Goal: Communication & Community: Answer question/provide support

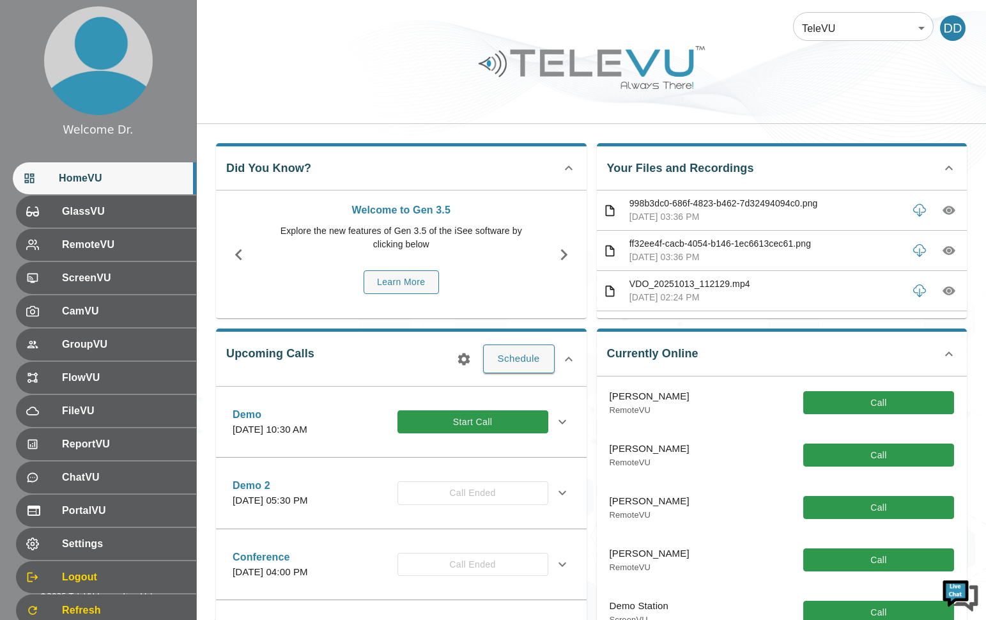
scroll to position [64, 0]
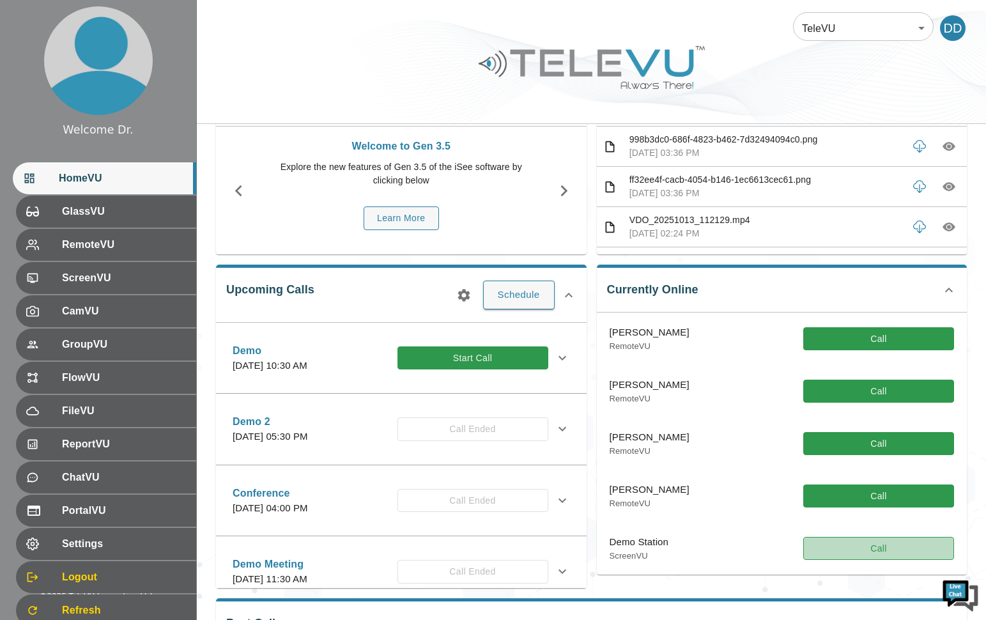
click at [858, 551] on button "Call" at bounding box center [878, 549] width 151 height 24
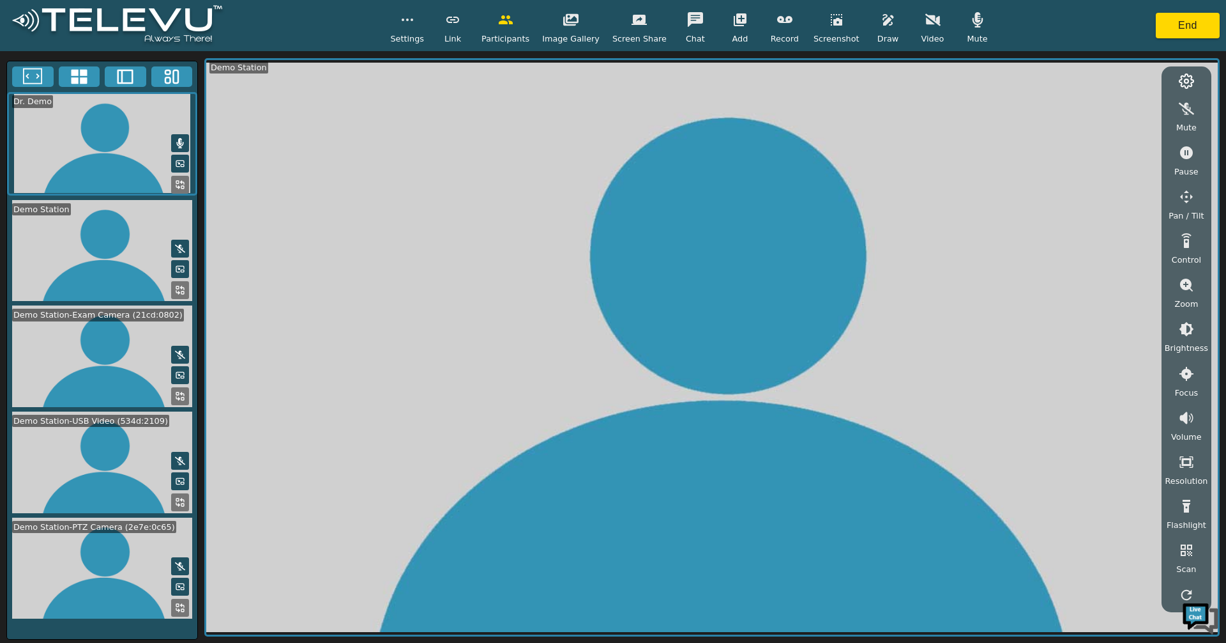
click at [512, 24] on icon "button" at bounding box center [505, 19] width 15 height 15
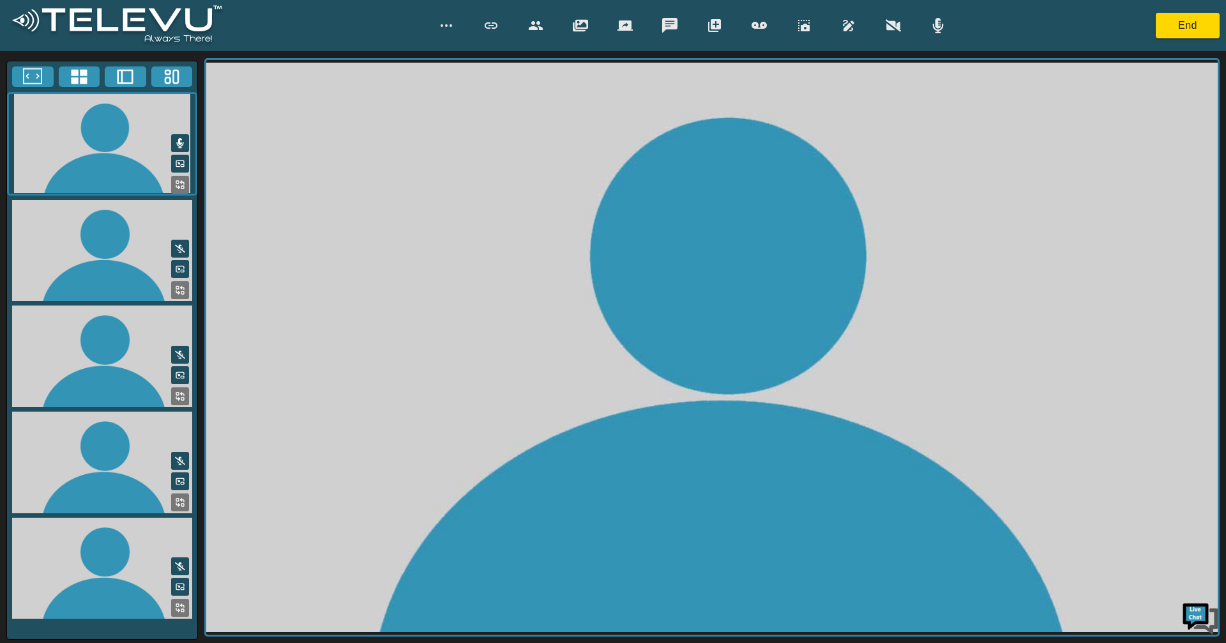
click at [547, 26] on button "button" at bounding box center [536, 26] width 32 height 26
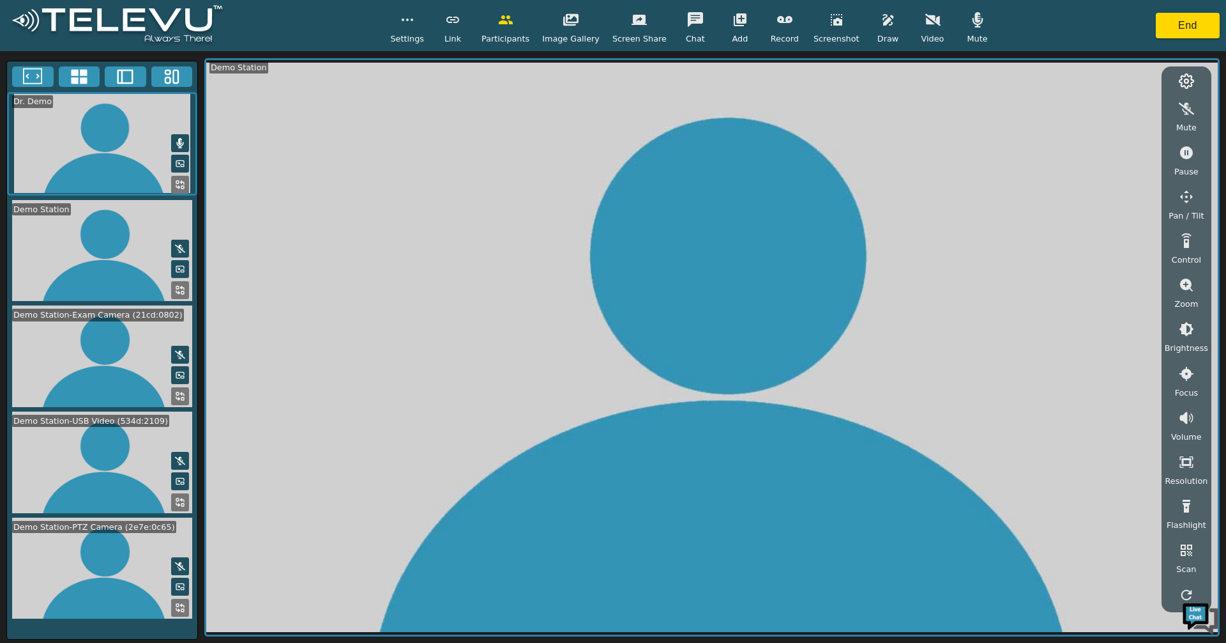
click at [574, 24] on icon "button" at bounding box center [570, 19] width 15 height 12
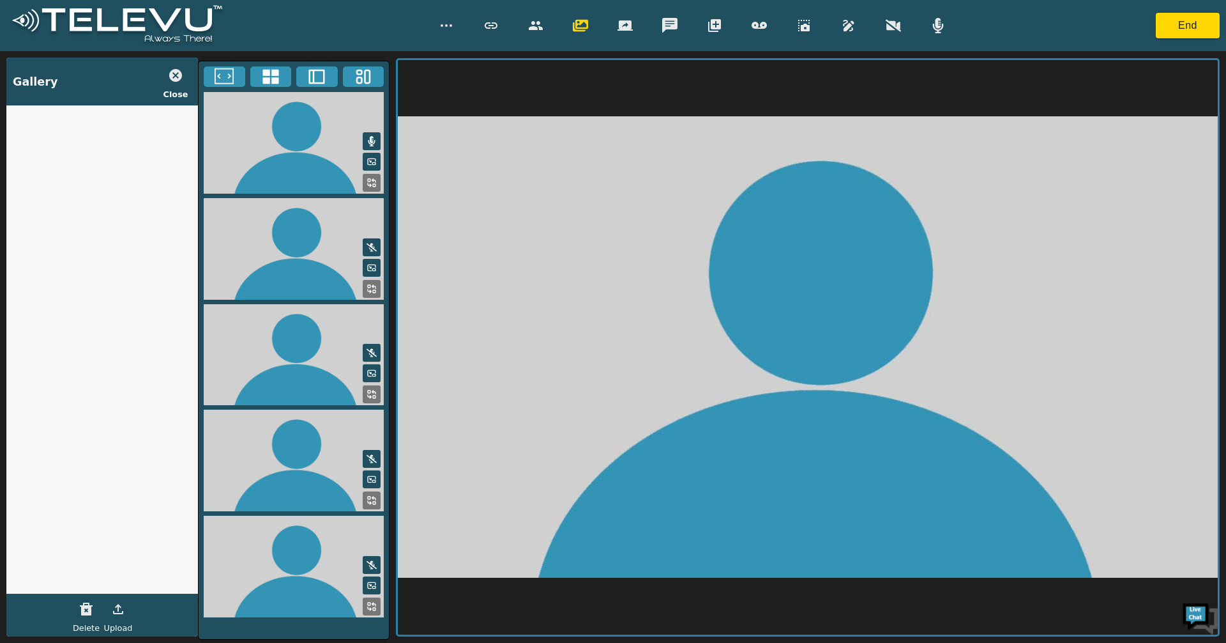
click at [583, 29] on icon "button" at bounding box center [580, 25] width 15 height 15
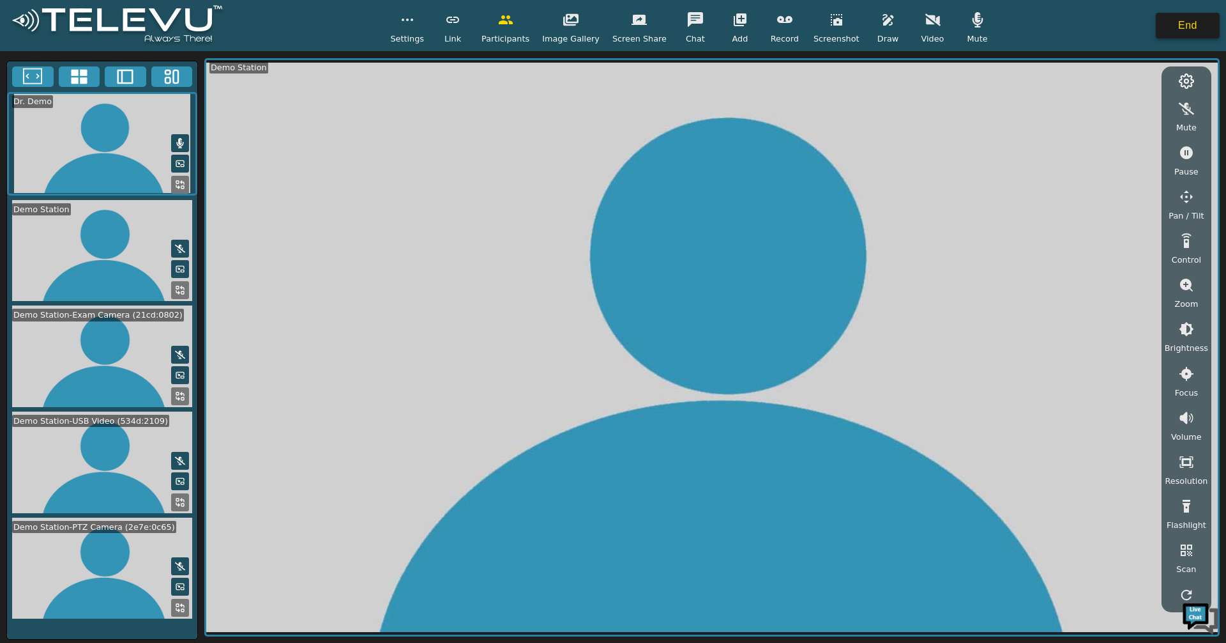
click at [994, 25] on button "End" at bounding box center [1188, 26] width 64 height 26
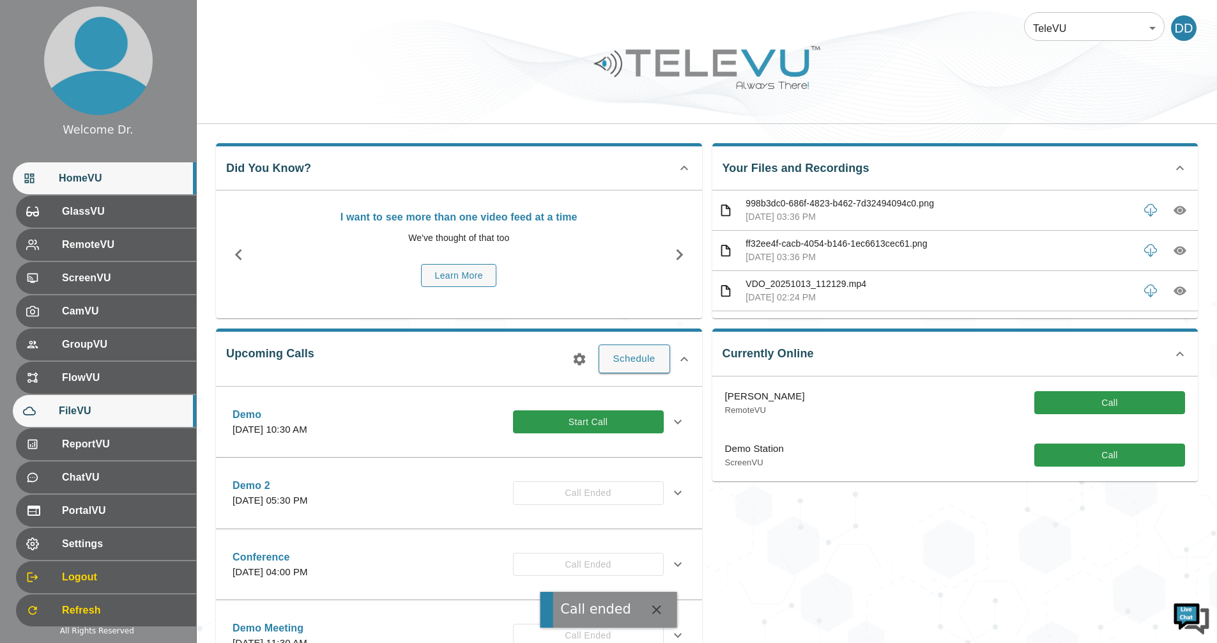
click at [88, 418] on span "FileVU" at bounding box center [122, 410] width 127 height 15
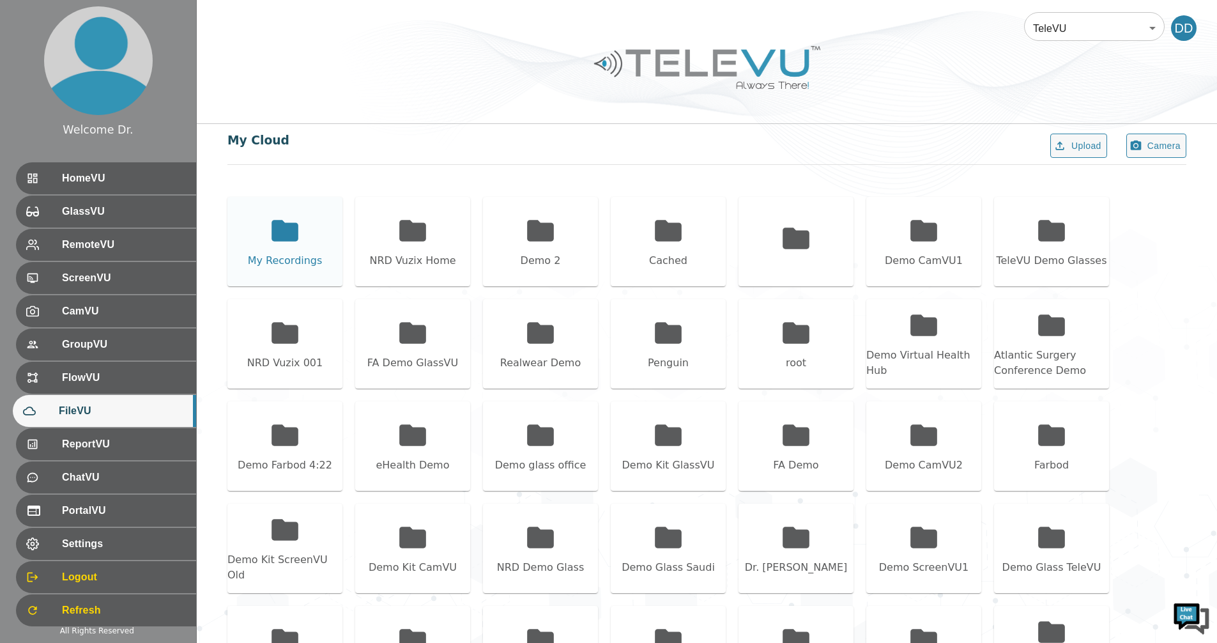
click at [270, 231] on icon at bounding box center [285, 231] width 32 height 32
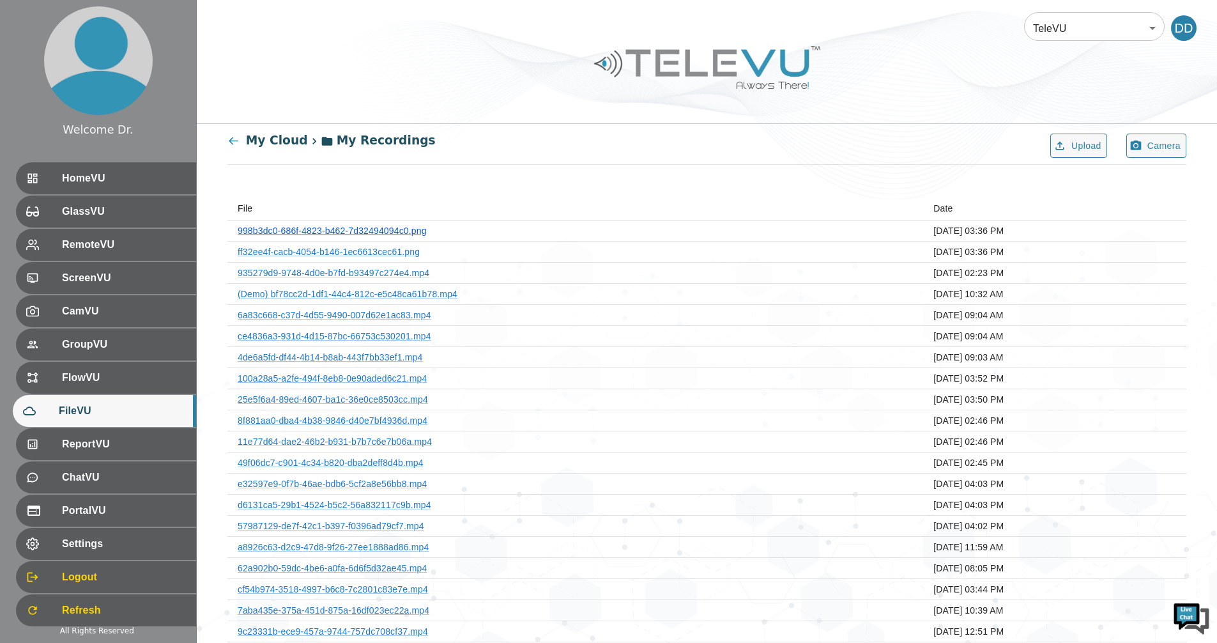
click at [397, 234] on link "998b3dc0-686f-4823-b462-7d32494094c0.png" at bounding box center [332, 230] width 189 height 10
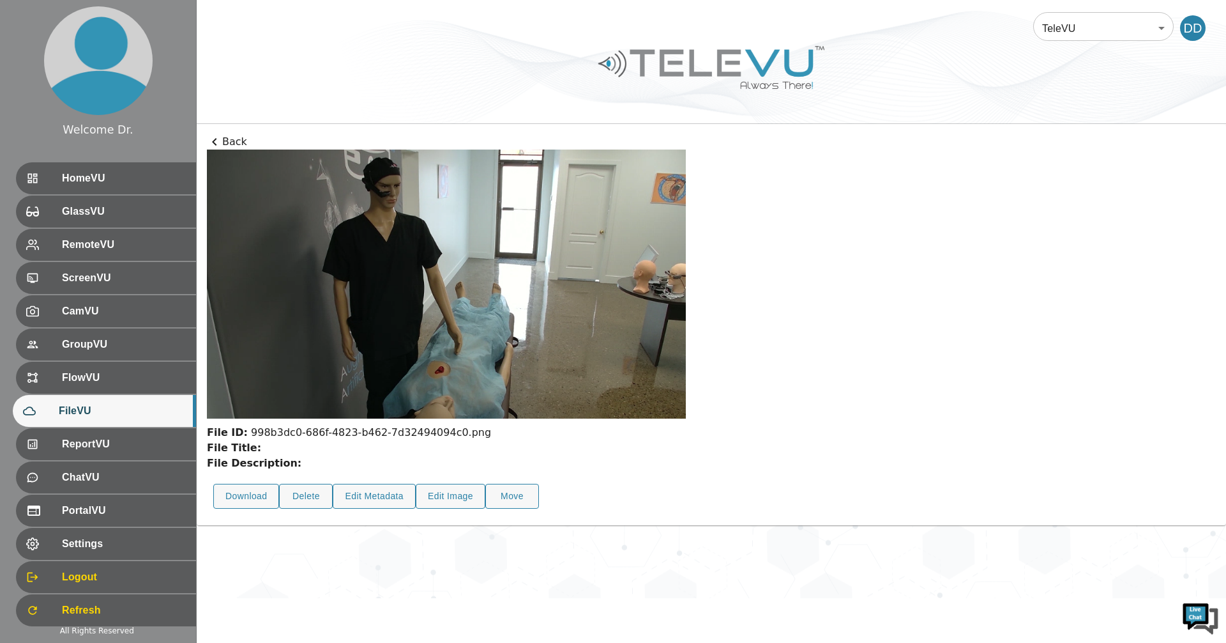
click at [225, 142] on p "Back" at bounding box center [711, 141] width 1009 height 15
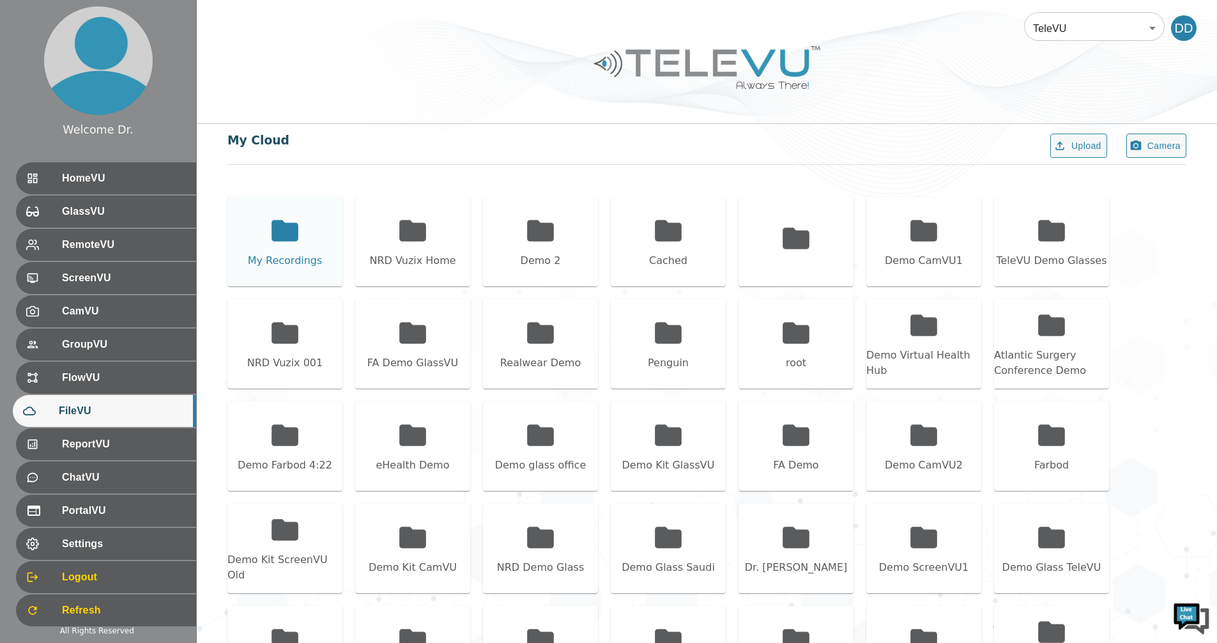
click at [285, 229] on icon at bounding box center [284, 230] width 27 height 21
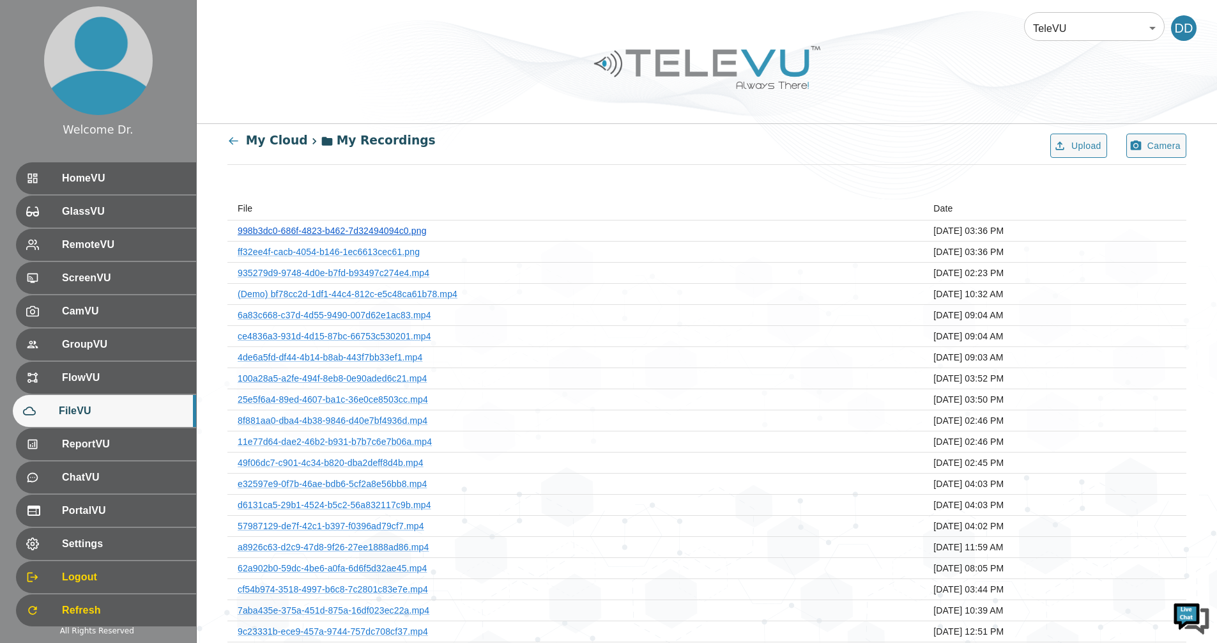
click at [386, 232] on link "998b3dc0-686f-4823-b462-7d32494094c0.png" at bounding box center [332, 230] width 189 height 10
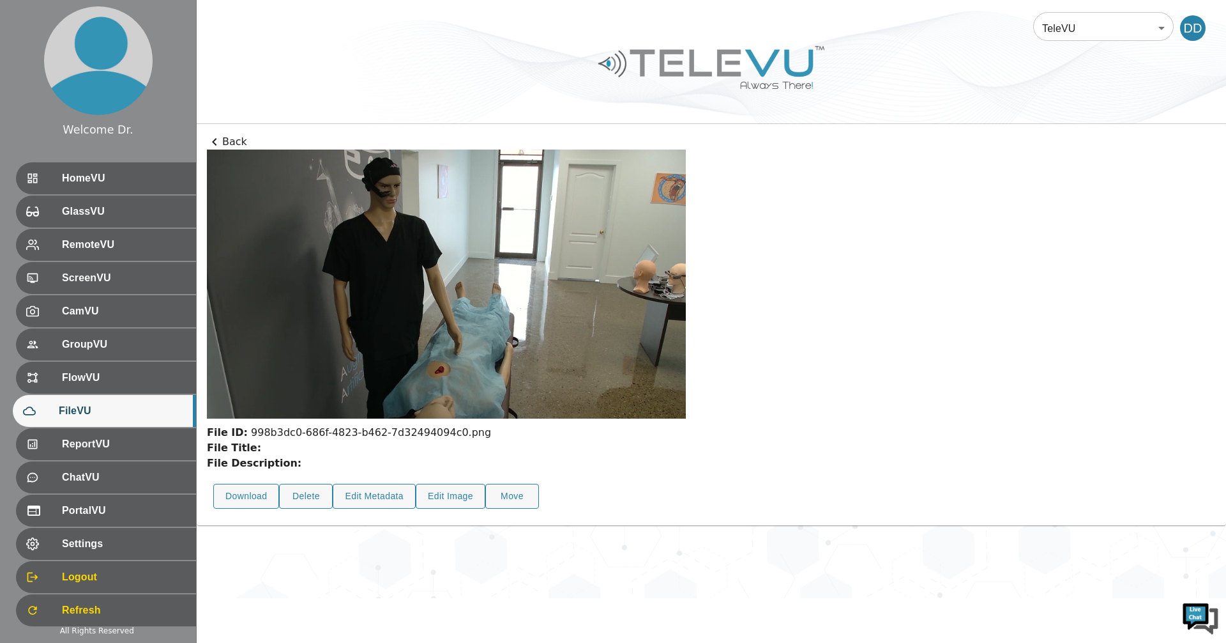
click at [225, 142] on p "Back" at bounding box center [711, 141] width 1009 height 15
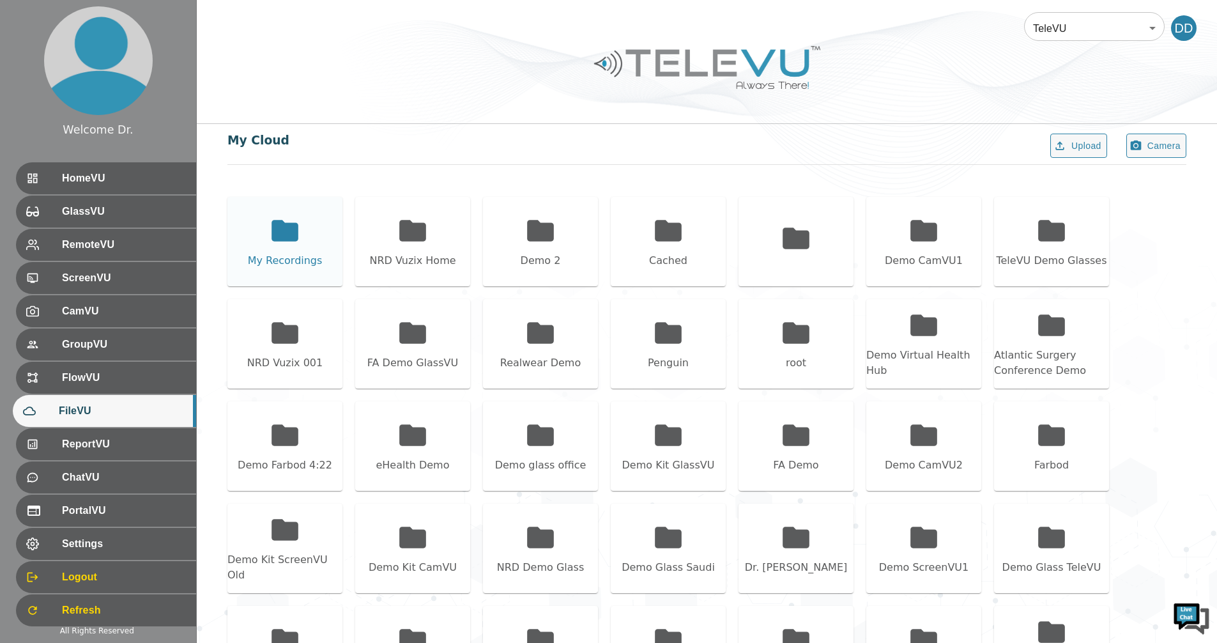
click at [274, 232] on icon at bounding box center [284, 230] width 27 height 21
click at [303, 250] on div "My Recordings" at bounding box center [284, 241] width 115 height 89
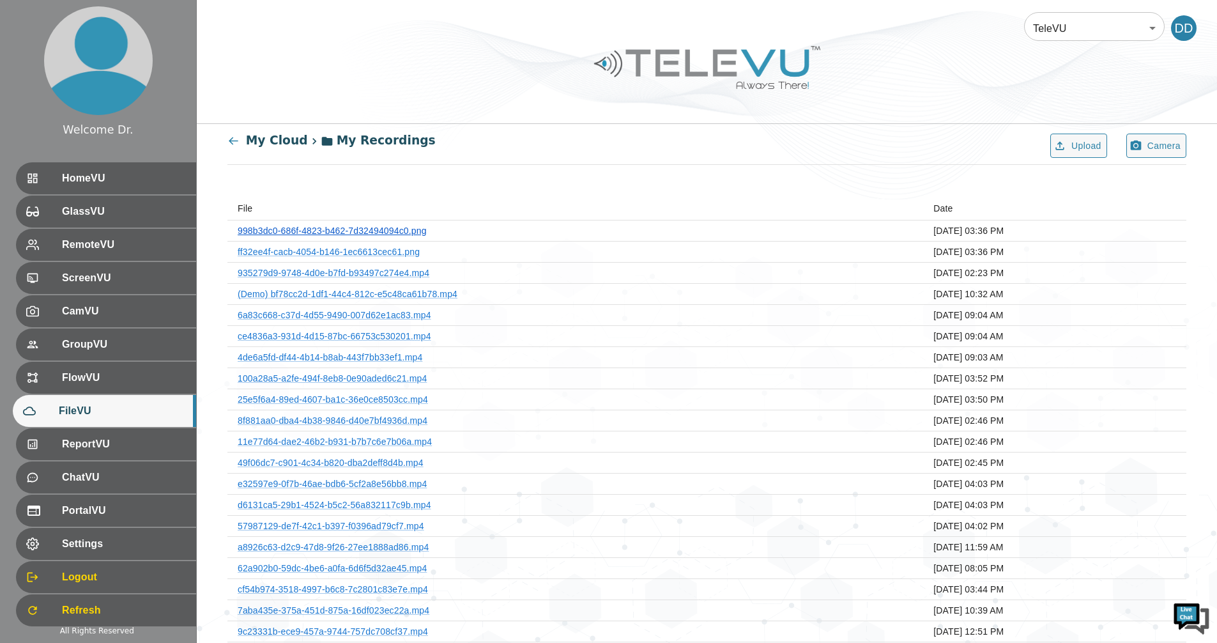
click at [363, 231] on link "998b3dc0-686f-4823-b462-7d32494094c0.png" at bounding box center [332, 230] width 189 height 10
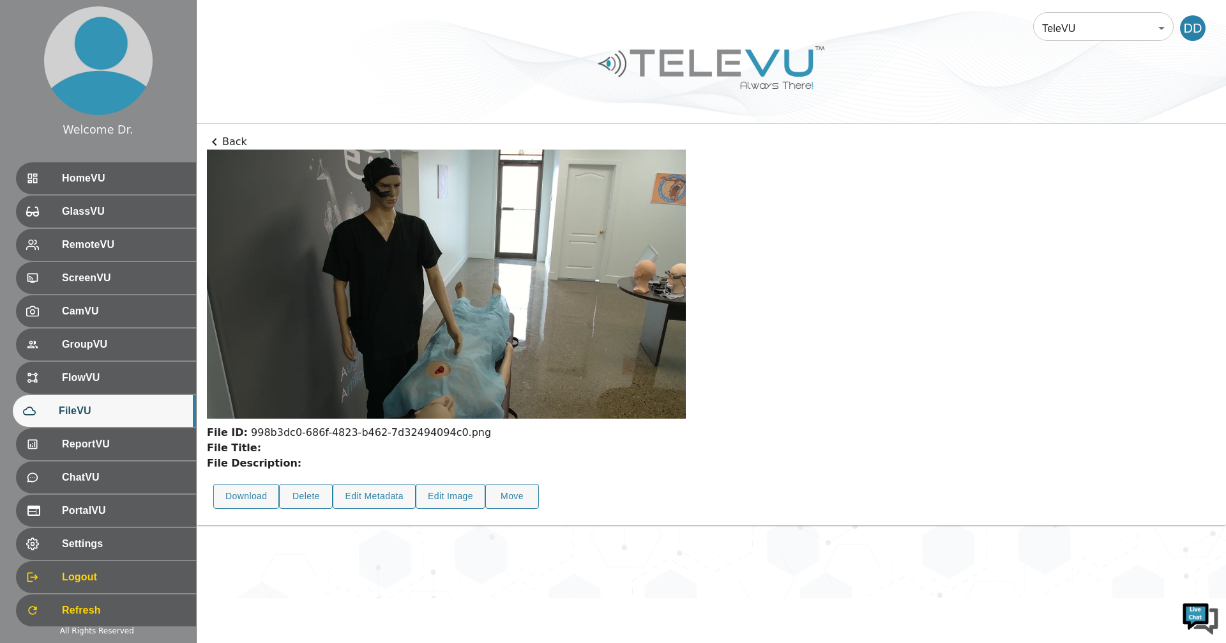
click at [236, 144] on p "Back" at bounding box center [711, 141] width 1009 height 15
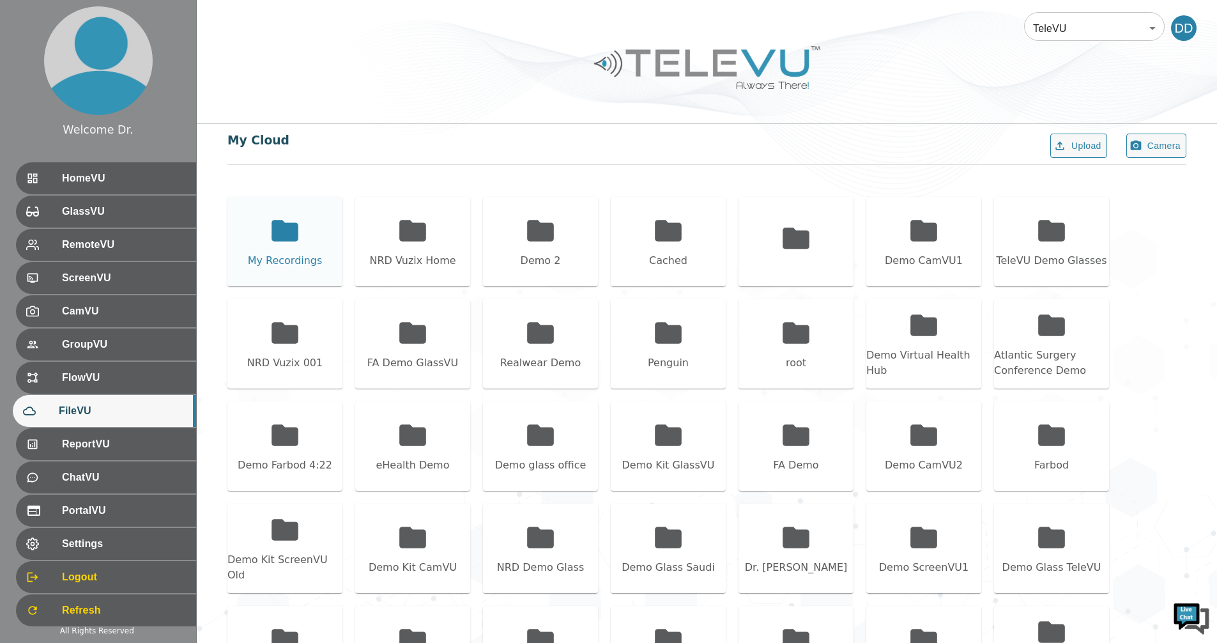
click at [290, 229] on icon at bounding box center [284, 230] width 27 height 21
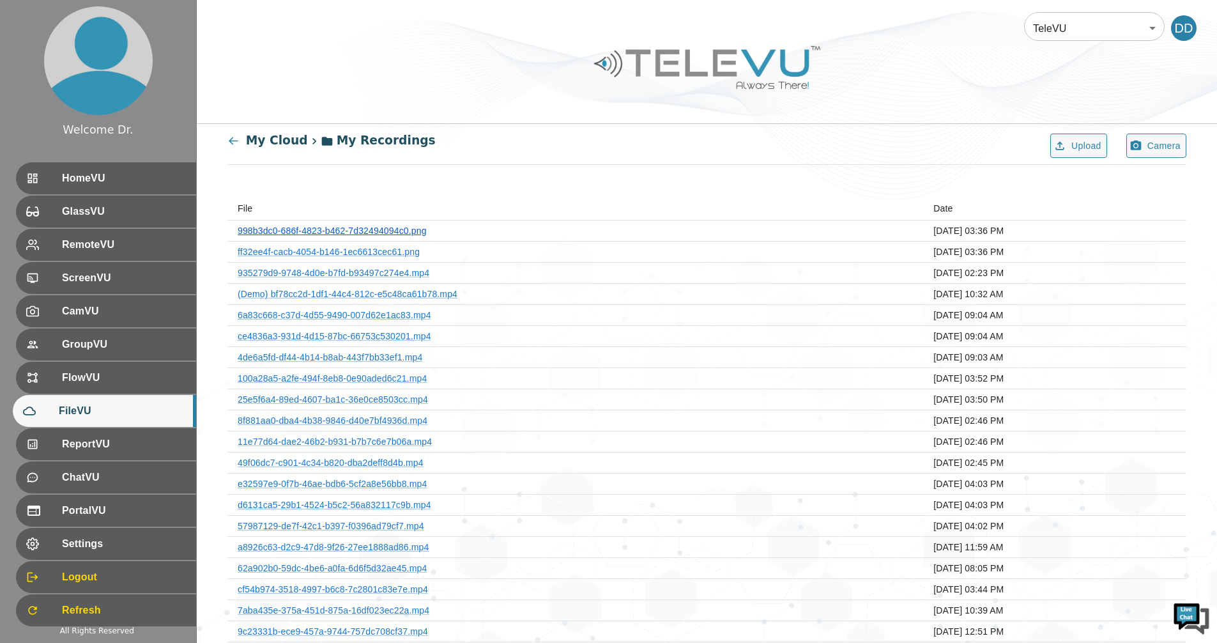
click at [395, 228] on link "998b3dc0-686f-4823-b462-7d32494094c0.png" at bounding box center [332, 230] width 189 height 10
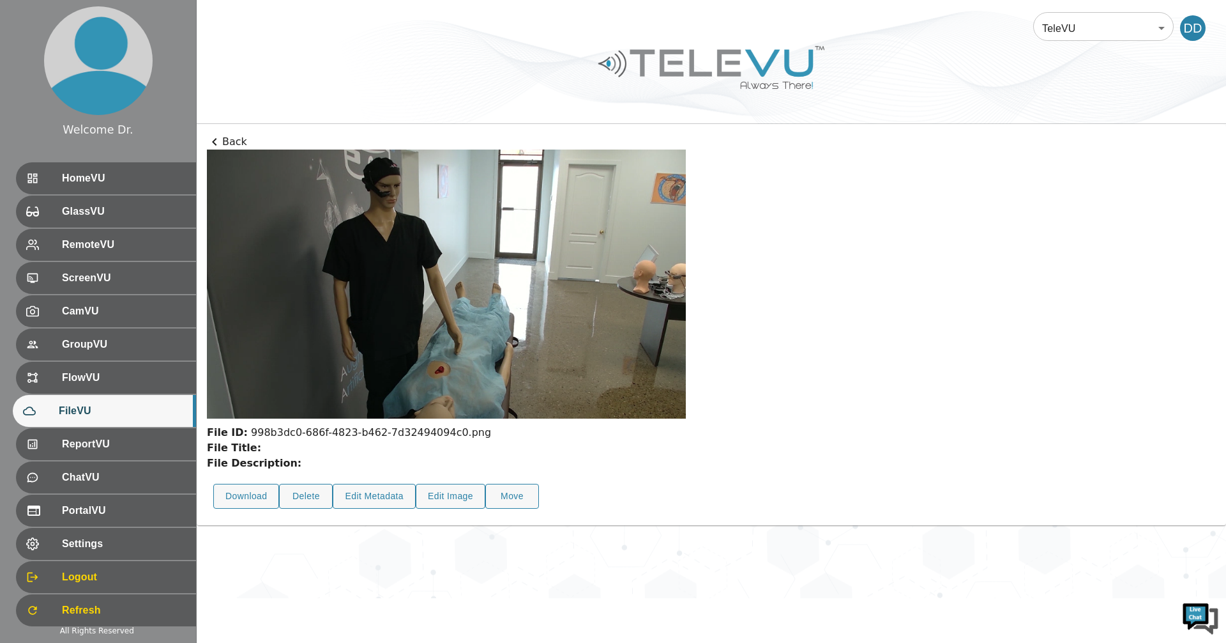
click at [227, 141] on p "Back" at bounding box center [711, 141] width 1009 height 15
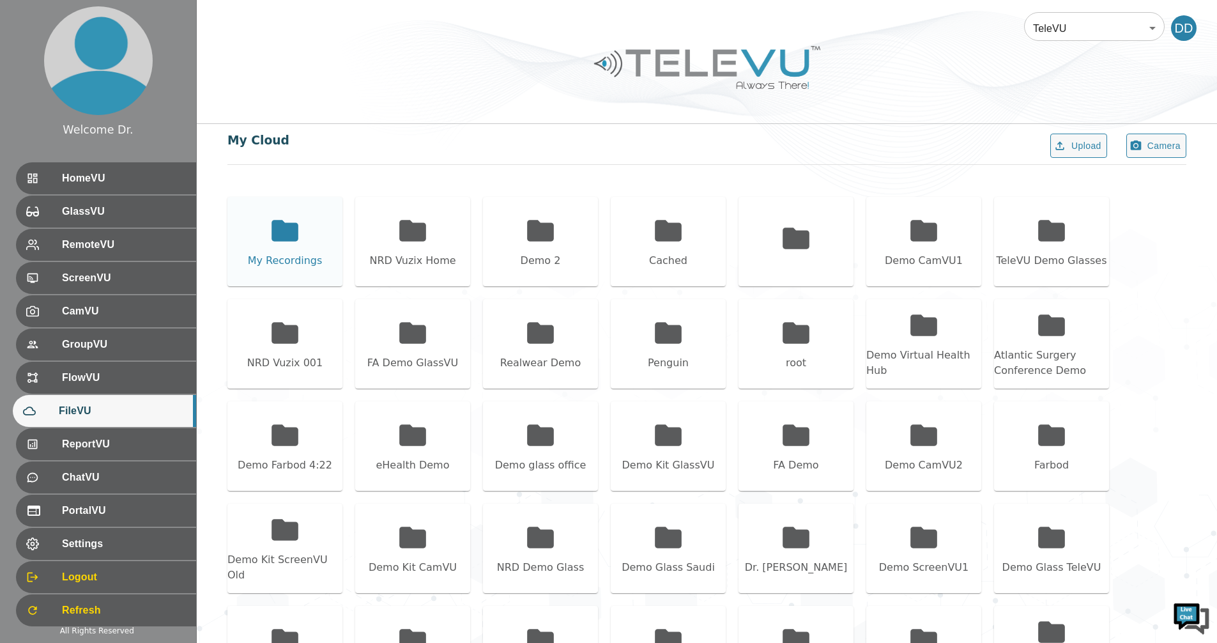
click at [280, 228] on icon at bounding box center [284, 230] width 27 height 21
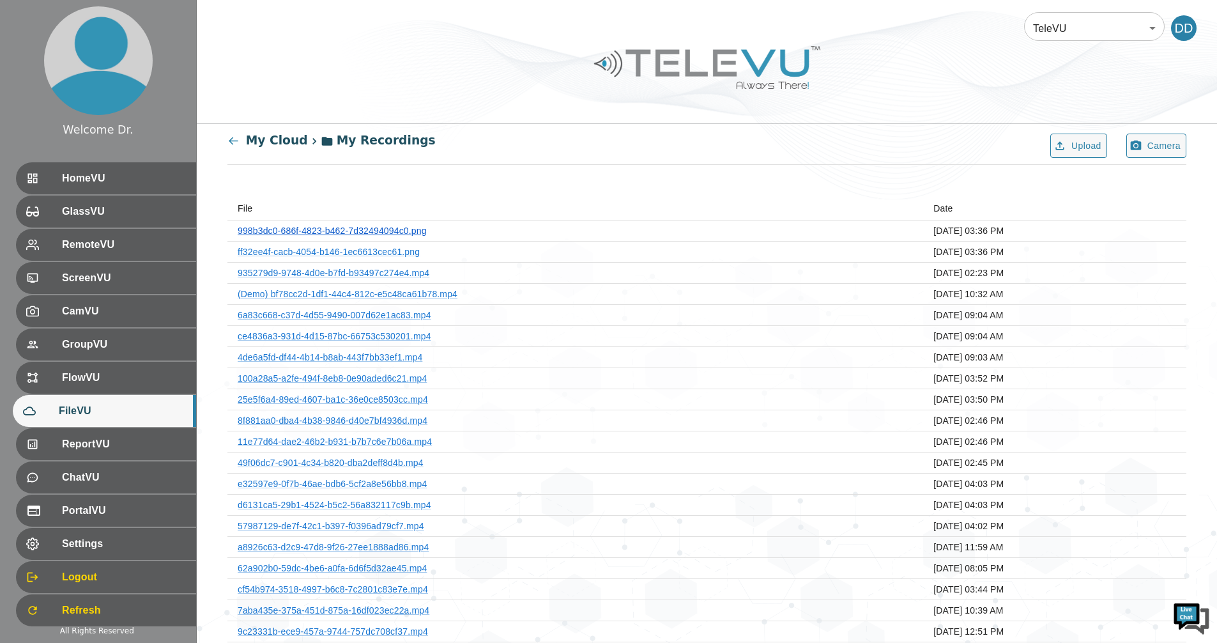
click at [349, 230] on link "998b3dc0-686f-4823-b462-7d32494094c0.png" at bounding box center [332, 230] width 189 height 10
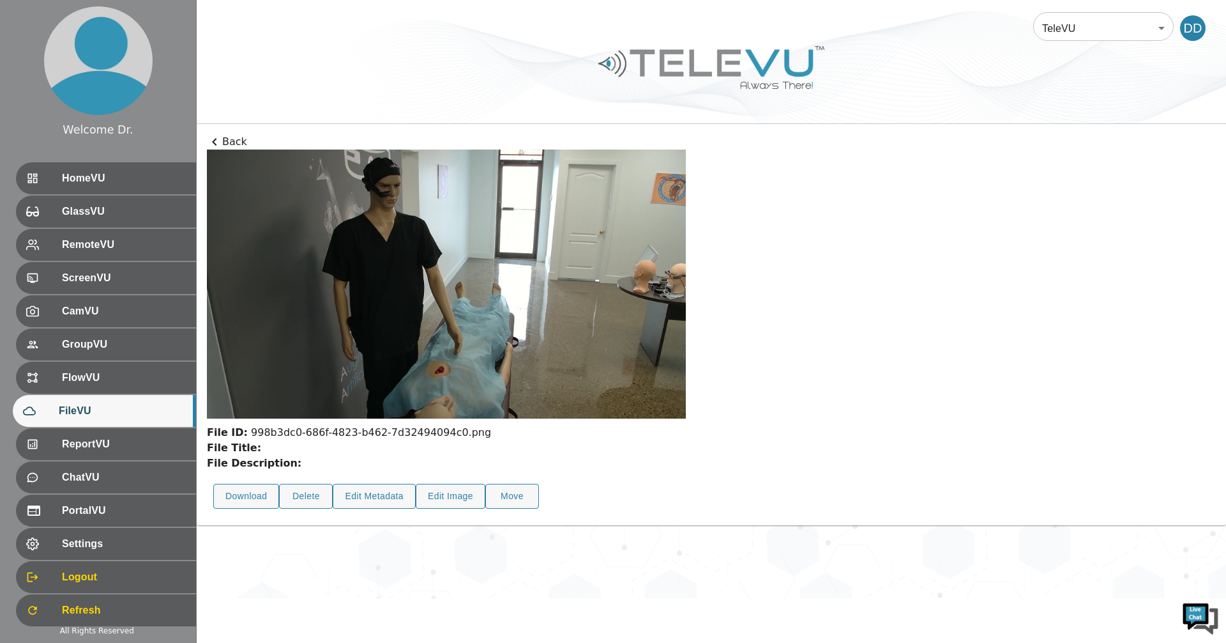
click at [231, 139] on p "Back" at bounding box center [711, 141] width 1009 height 15
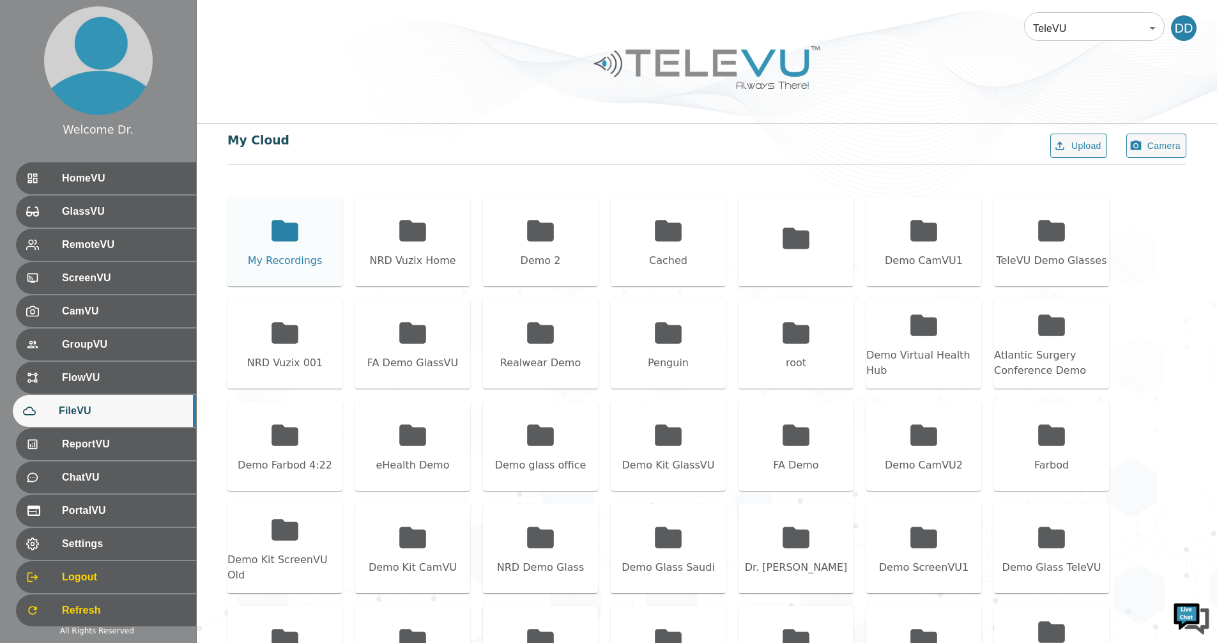
click at [282, 236] on icon at bounding box center [284, 230] width 27 height 21
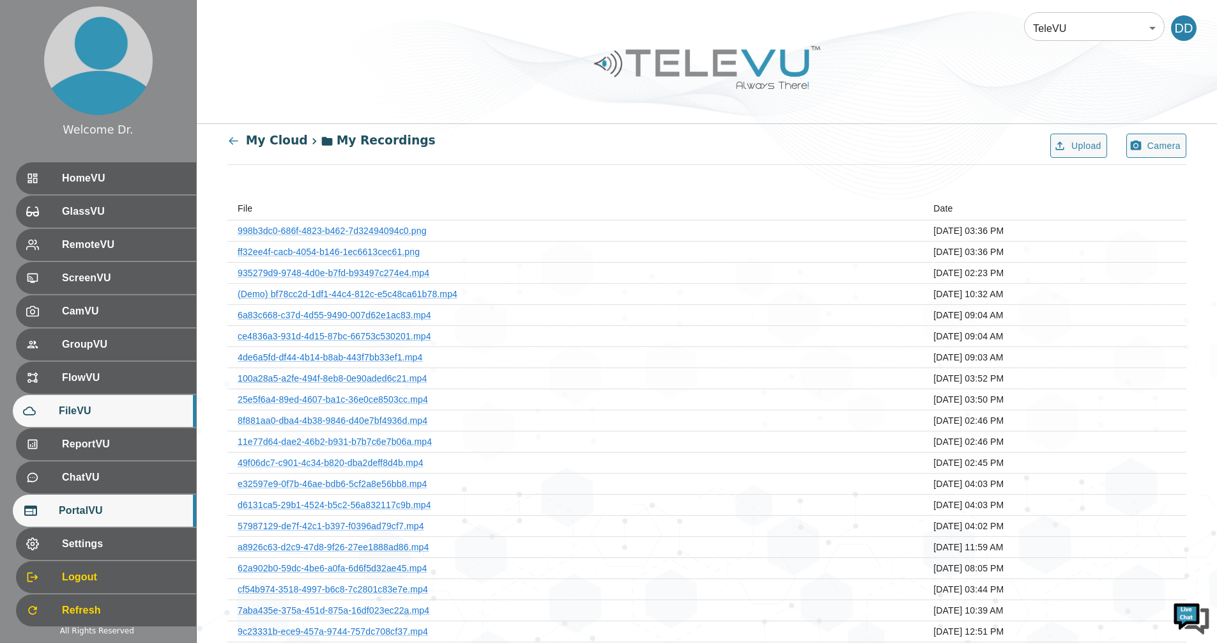
click at [91, 511] on span "PortalVU" at bounding box center [122, 510] width 127 height 15
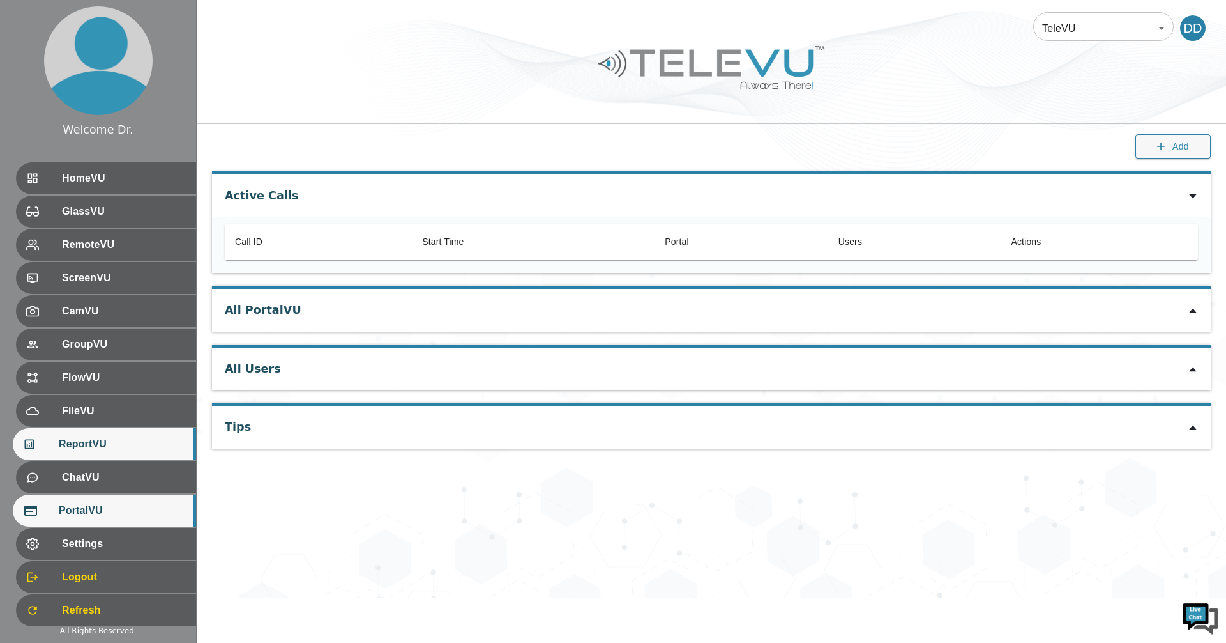
click at [100, 434] on div "ReportVU" at bounding box center [104, 444] width 183 height 32
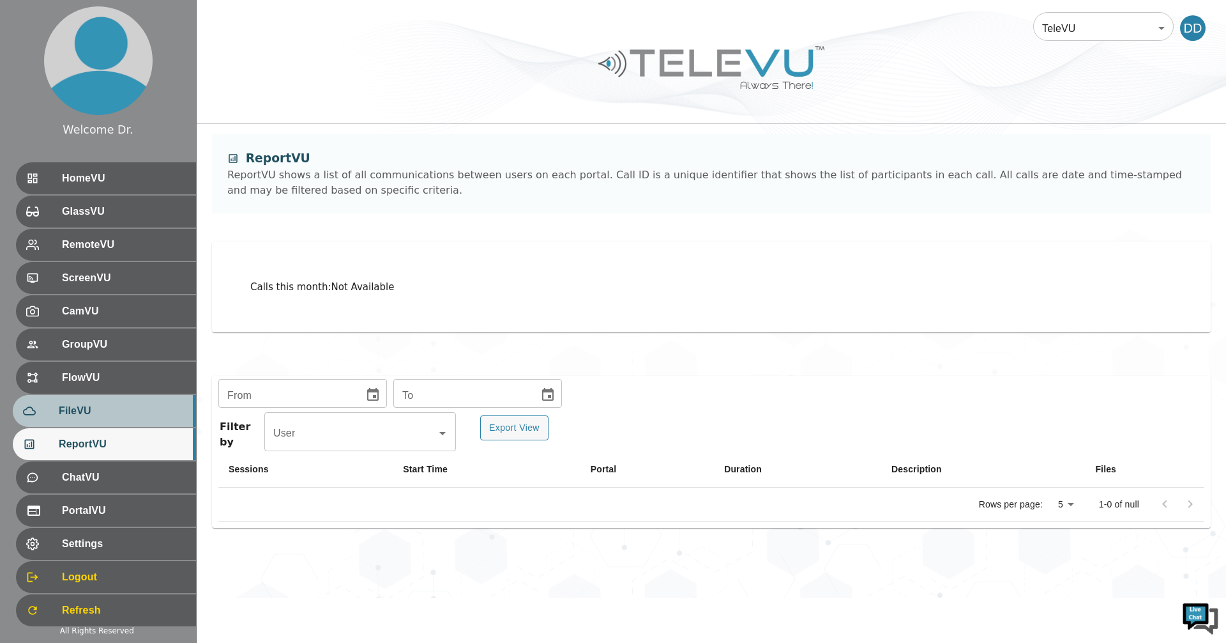
click at [104, 421] on div "FileVU" at bounding box center [104, 411] width 183 height 32
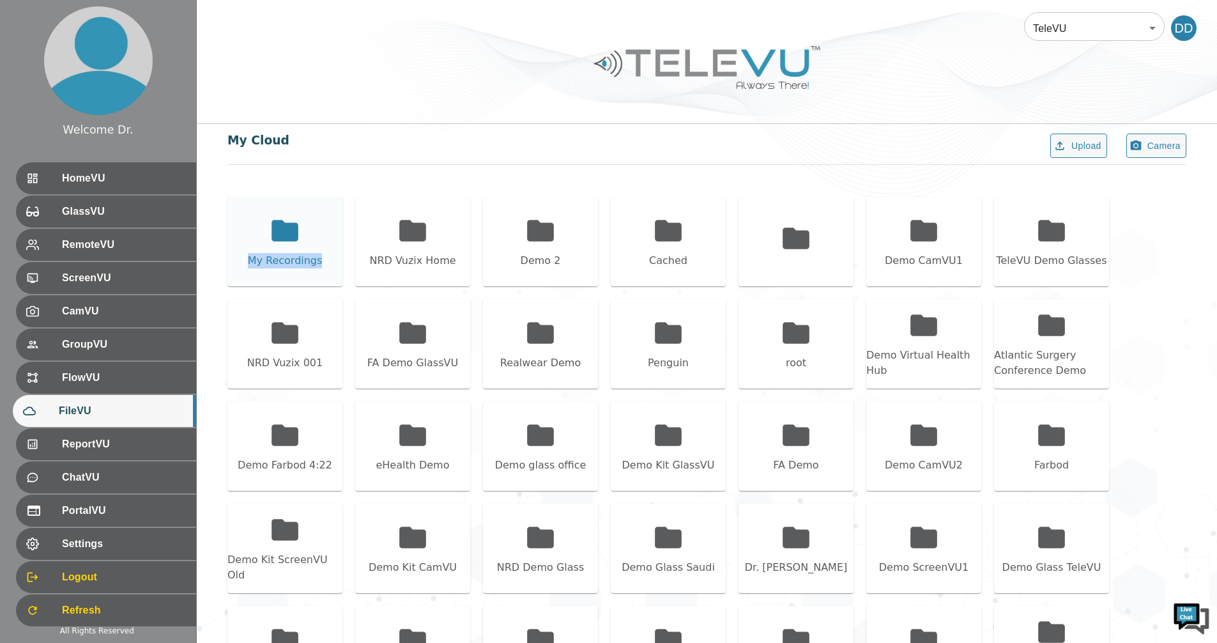
click at [320, 241] on div "My Recordings" at bounding box center [284, 241] width 115 height 89
click at [295, 254] on div "My Recordings" at bounding box center [285, 260] width 75 height 15
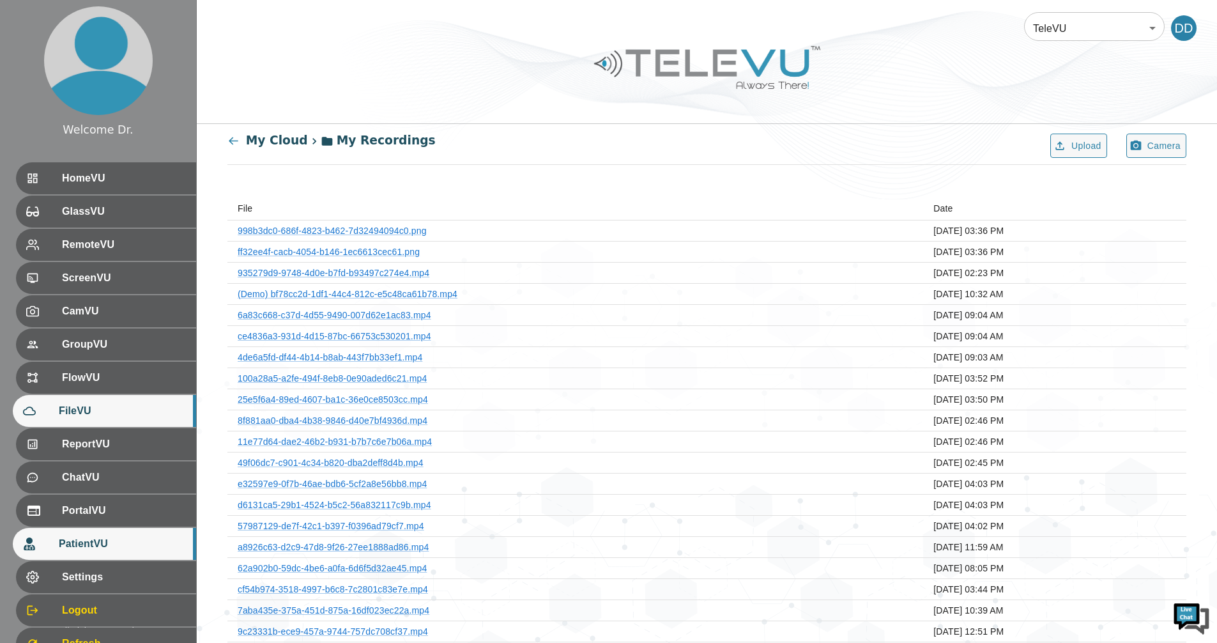
drag, startPoint x: 128, startPoint y: 551, endPoint x: 130, endPoint y: 542, distance: 9.8
click at [130, 550] on span "PatientVU" at bounding box center [122, 543] width 127 height 15
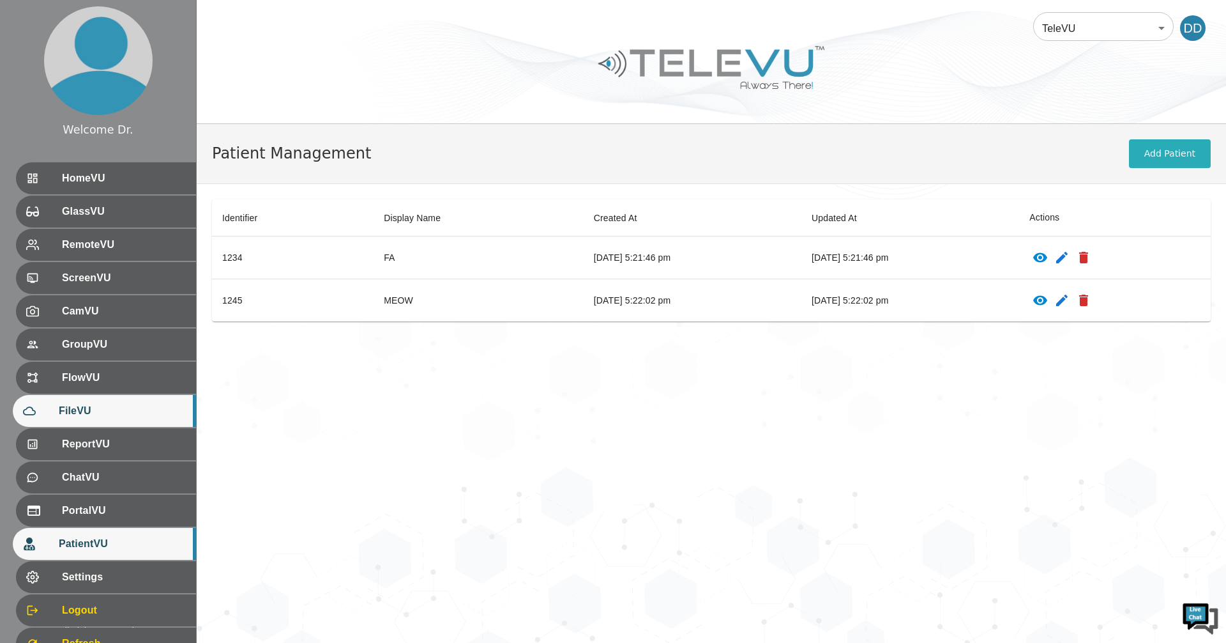
click at [85, 411] on span "FileVU" at bounding box center [122, 410] width 127 height 15
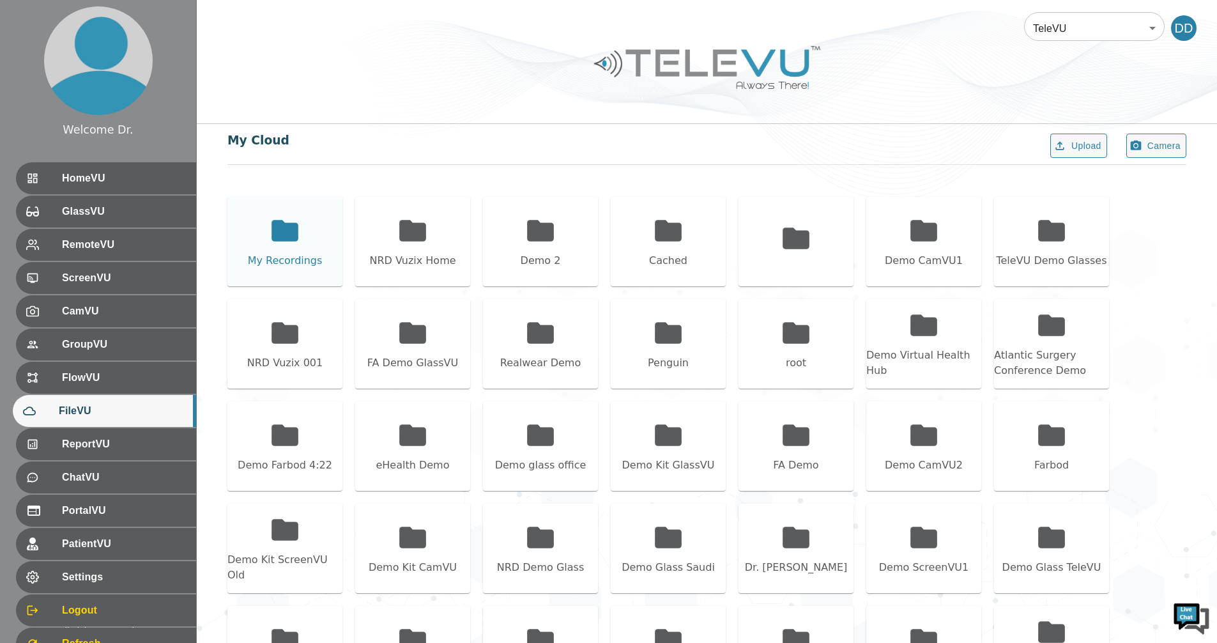
click at [234, 250] on div "My Recordings" at bounding box center [284, 241] width 115 height 89
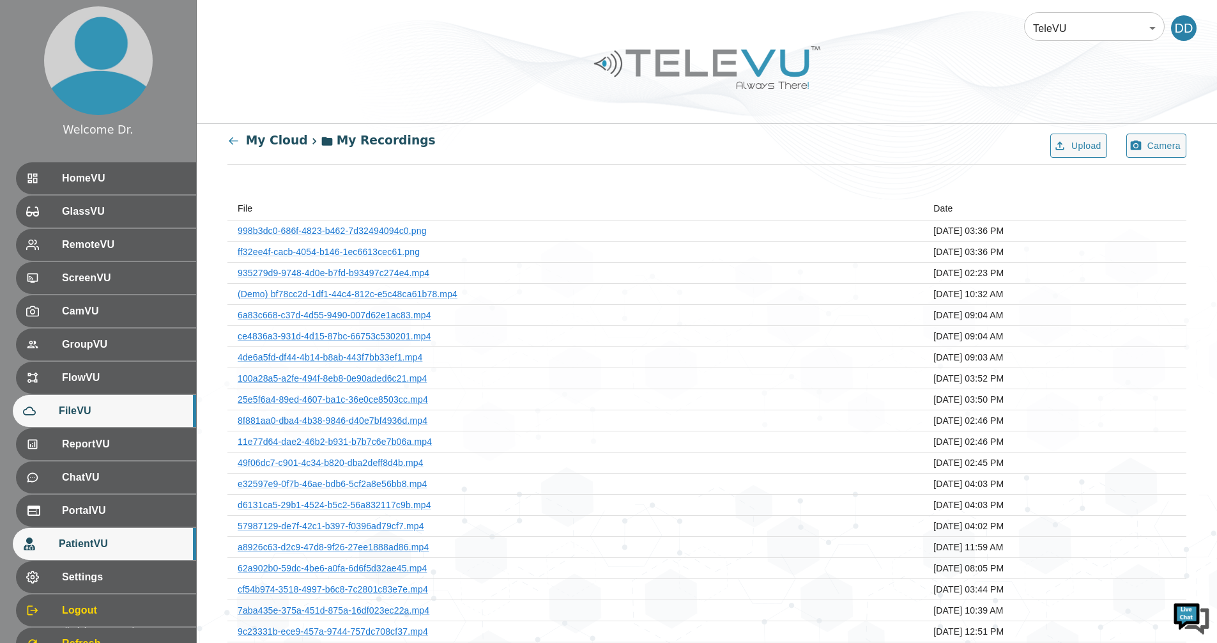
click at [100, 540] on span "PatientVU" at bounding box center [122, 543] width 127 height 15
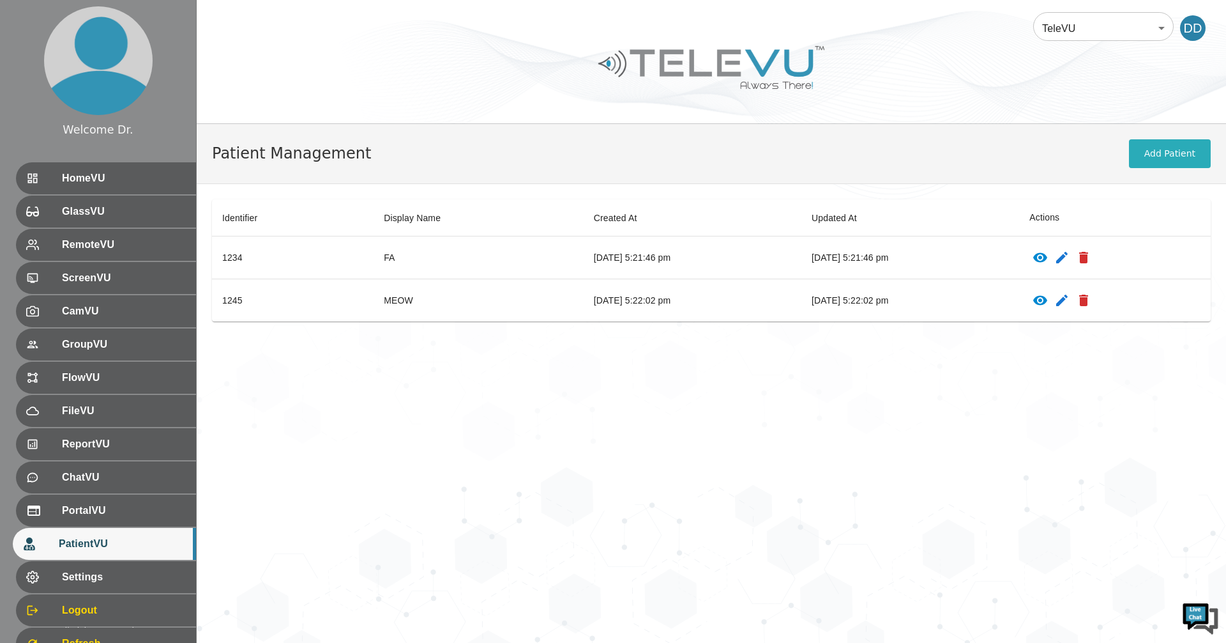
click at [1047, 260] on icon "patients table" at bounding box center [1040, 257] width 14 height 10
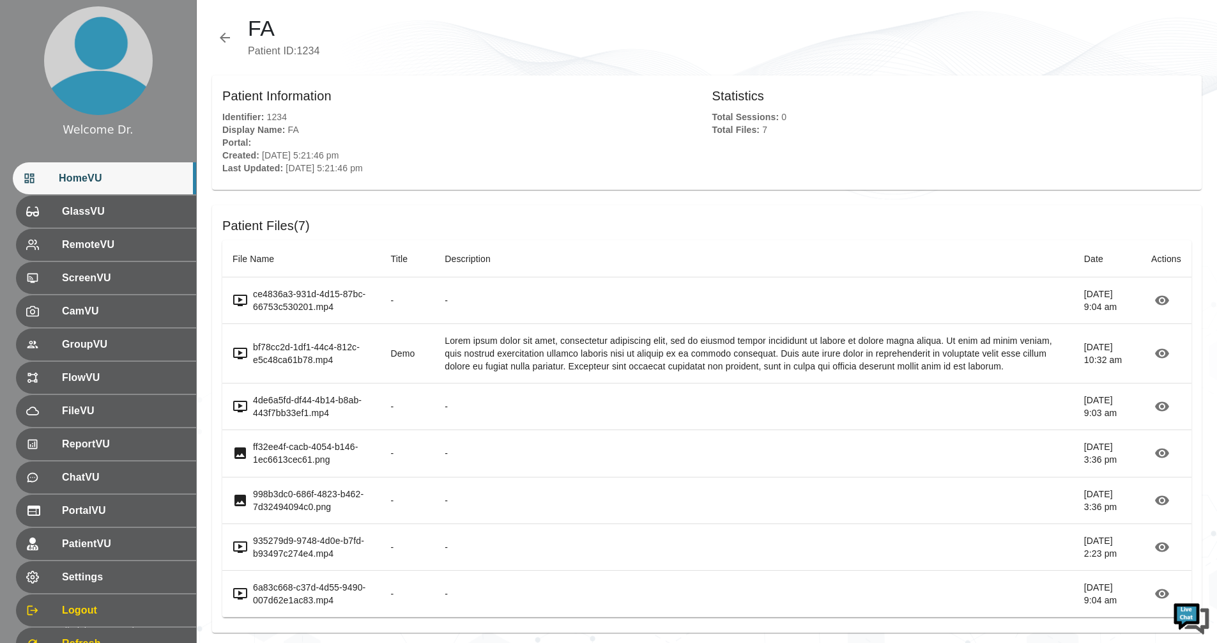
click at [78, 187] on div "HomeVU" at bounding box center [104, 178] width 183 height 32
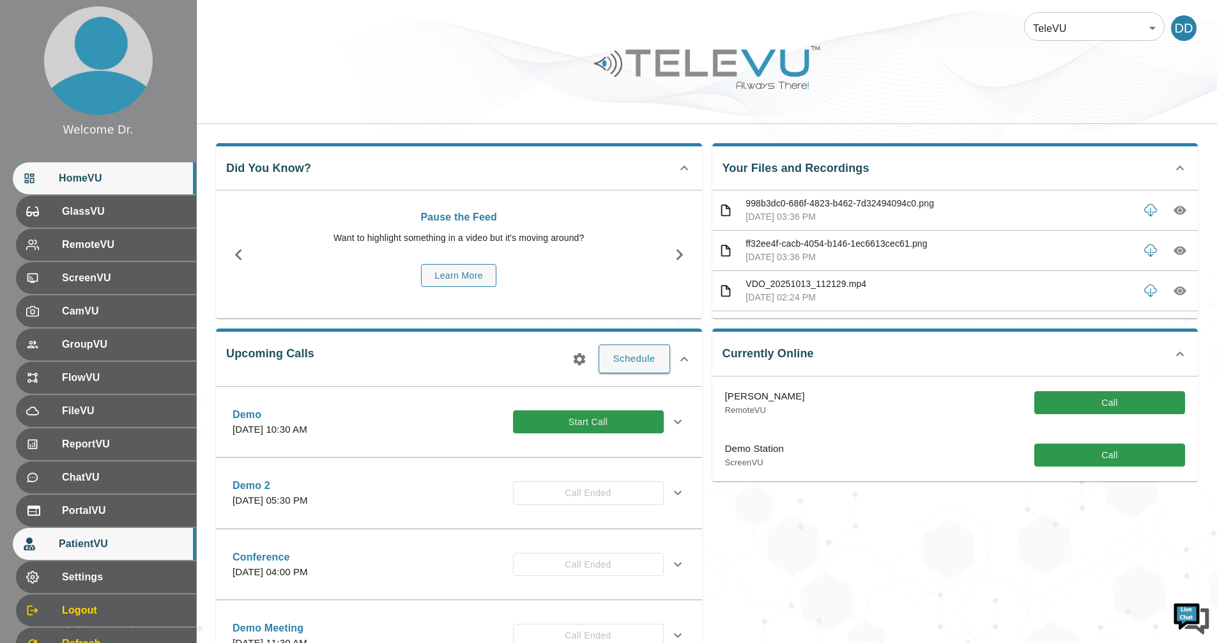
click at [98, 535] on div "PatientVU" at bounding box center [104, 544] width 183 height 32
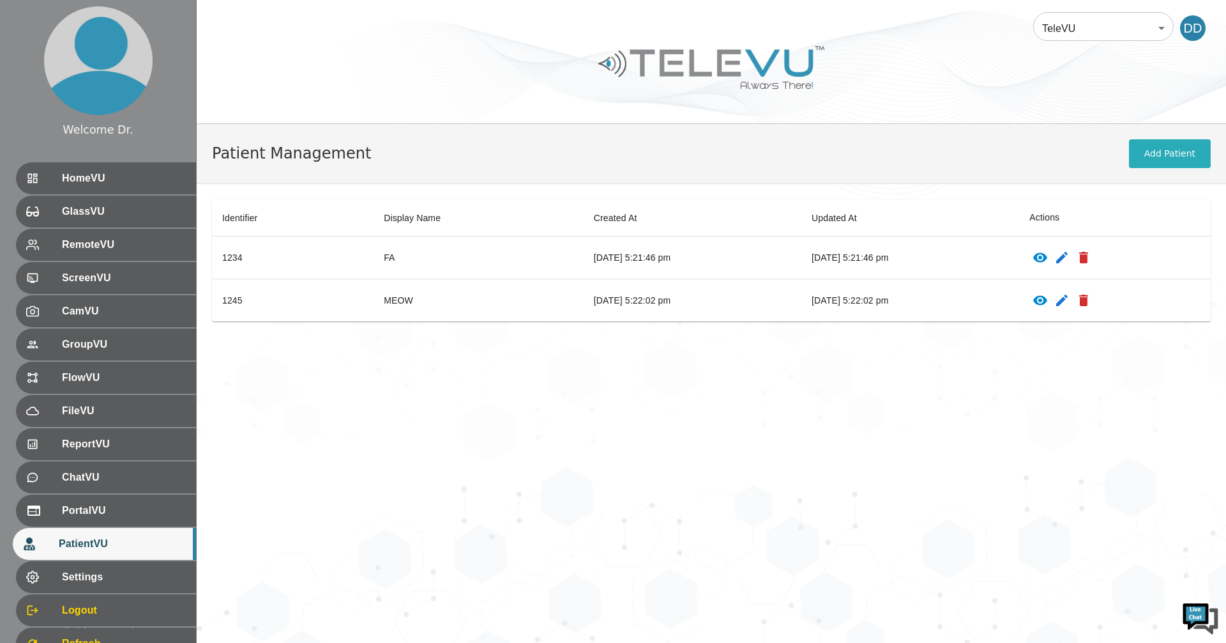
click at [1047, 257] on icon "patients table" at bounding box center [1040, 257] width 14 height 10
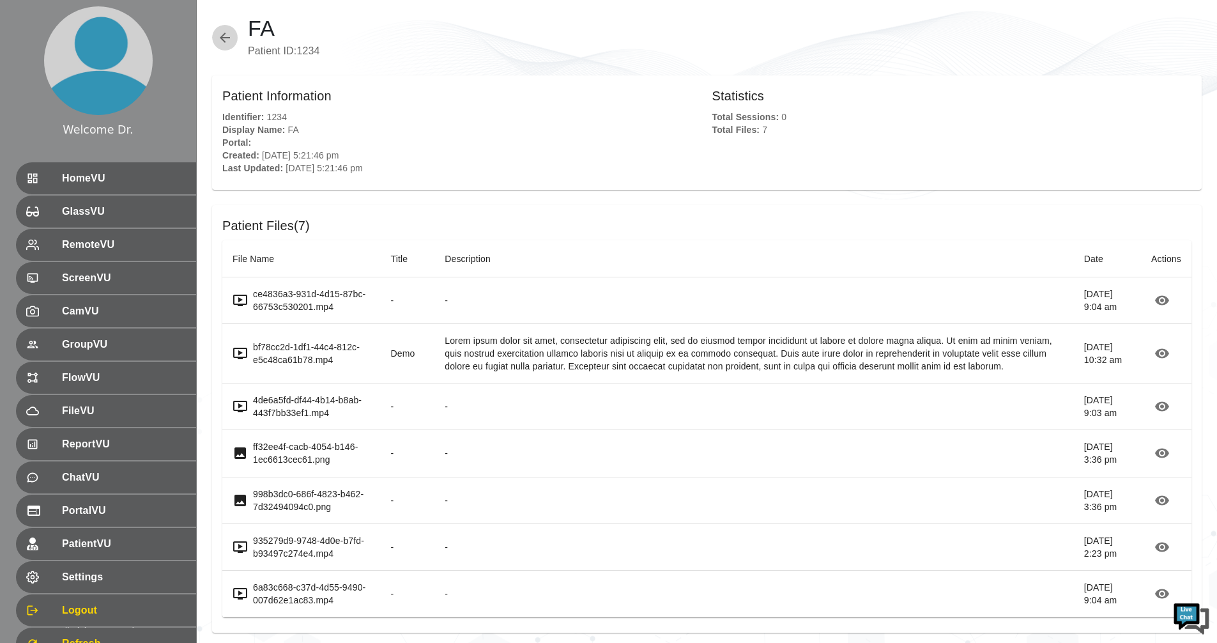
click at [222, 34] on icon "button" at bounding box center [224, 37] width 15 height 15
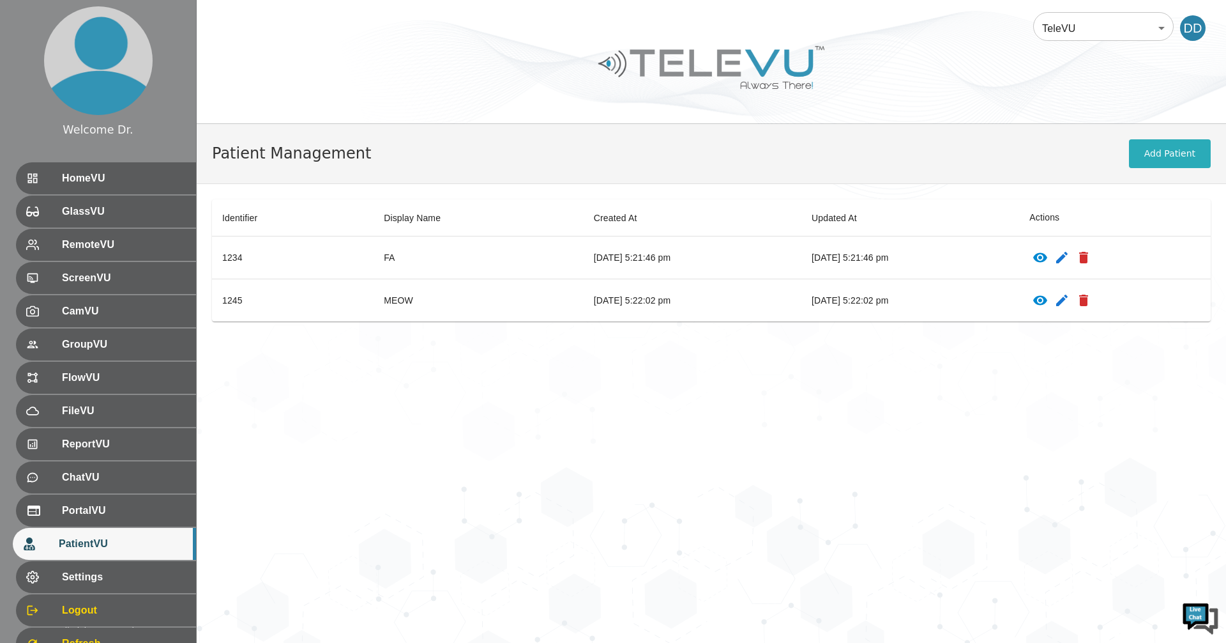
click at [1047, 301] on icon "patients table" at bounding box center [1040, 300] width 14 height 10
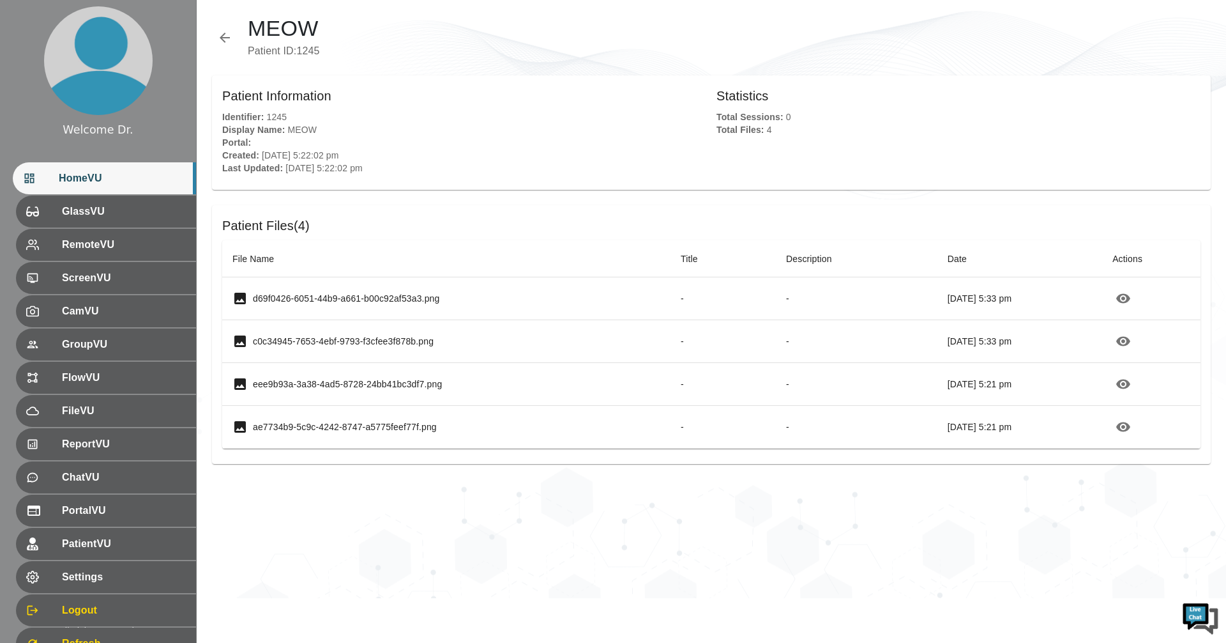
click at [66, 172] on span "HomeVU" at bounding box center [122, 178] width 127 height 15
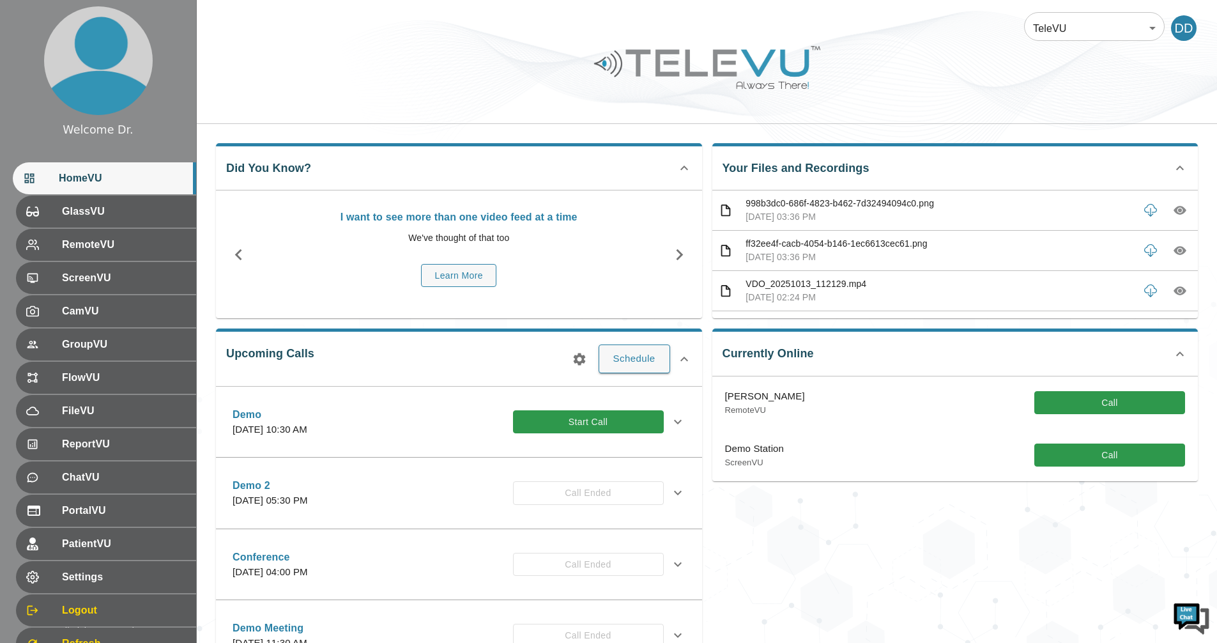
click at [109, 172] on span "HomeVU" at bounding box center [122, 178] width 127 height 15
